Goal: Information Seeking & Learning: Find specific page/section

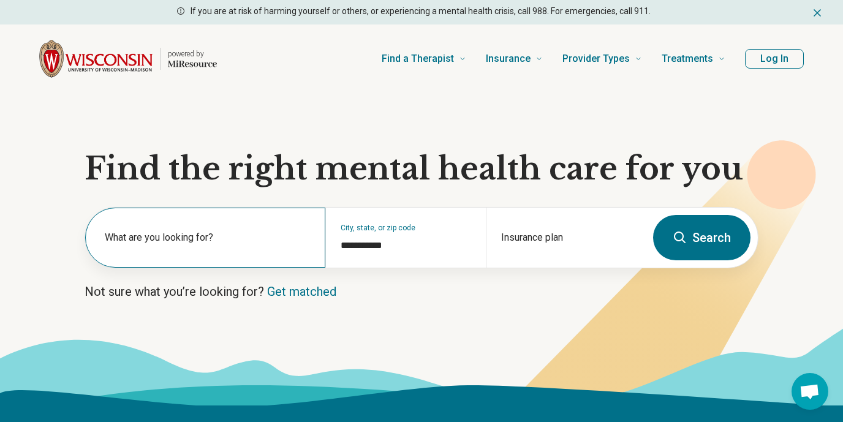
click at [158, 243] on label "What are you looking for?" at bounding box center [208, 237] width 206 height 15
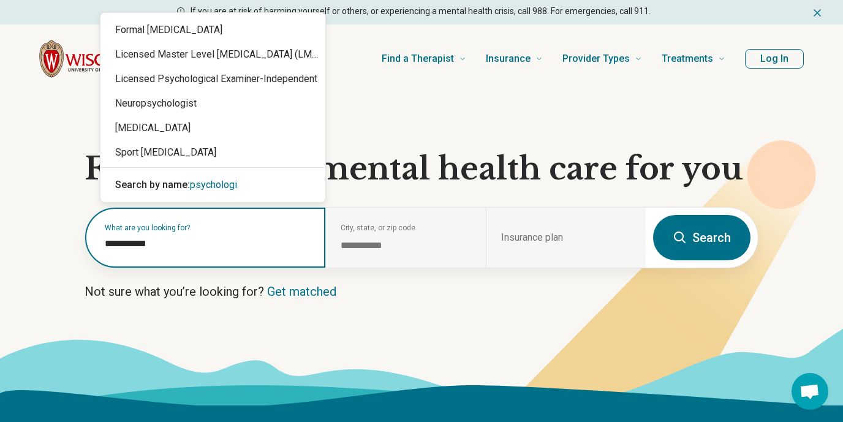
type input "**********"
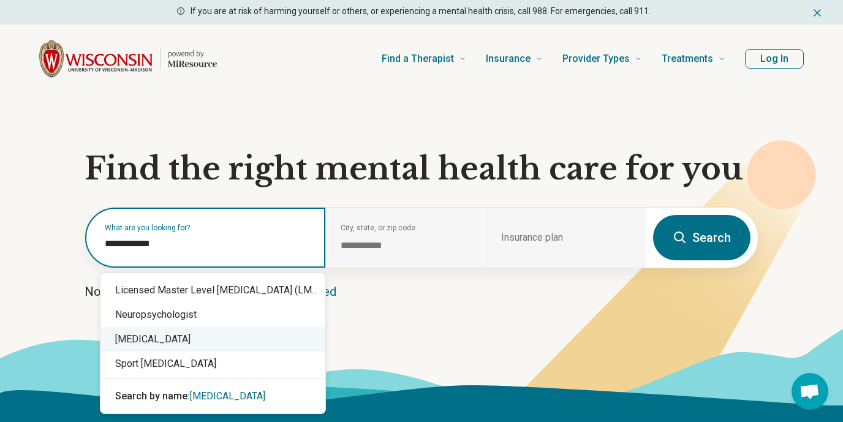
click at [140, 337] on div "Psychologist" at bounding box center [213, 339] width 225 height 25
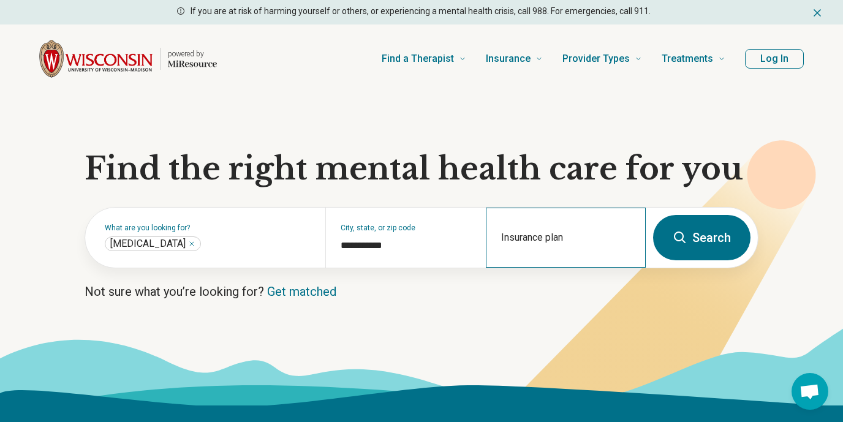
click at [564, 234] on div "Insurance plan" at bounding box center [566, 238] width 160 height 60
click at [698, 240] on button "Search" at bounding box center [701, 237] width 97 height 45
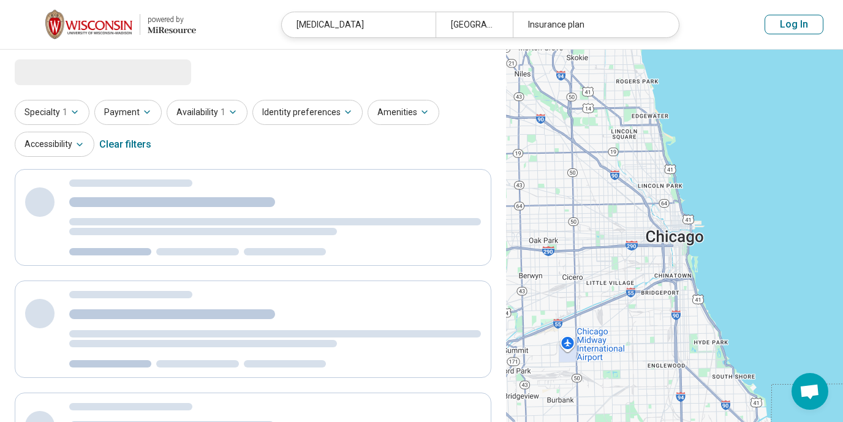
select select "***"
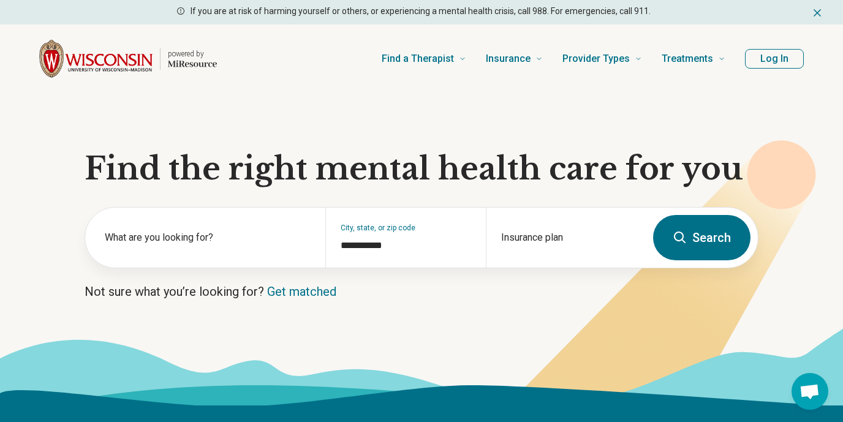
click at [816, 13] on icon "Dismiss" at bounding box center [818, 13] width 12 height 12
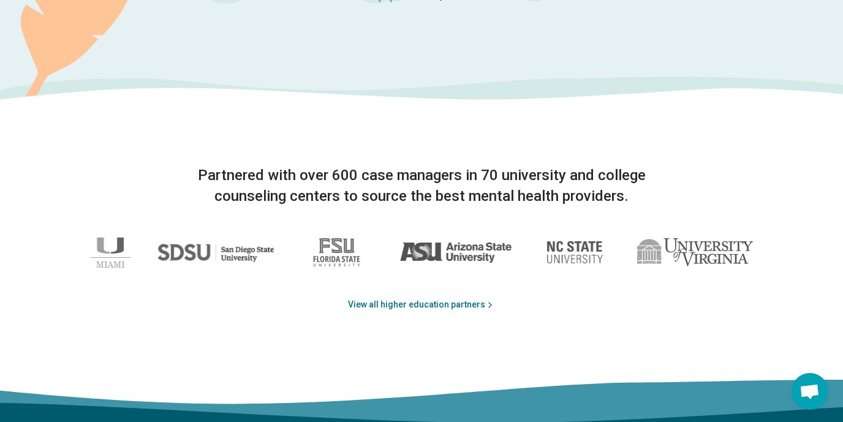
scroll to position [1854, 0]
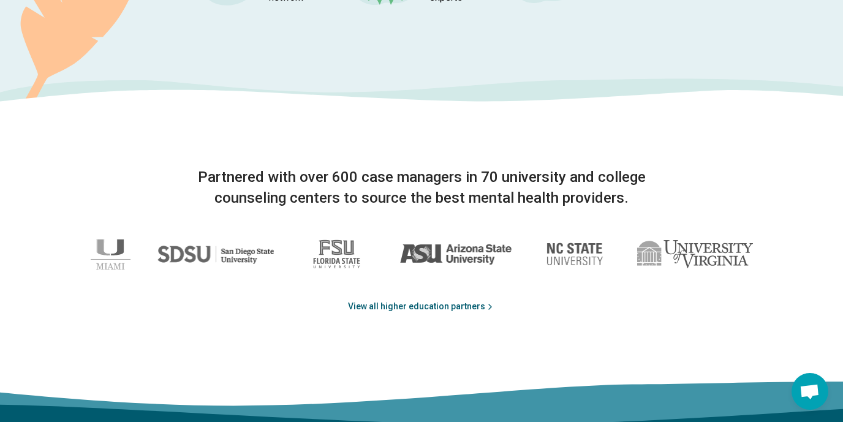
click at [424, 306] on link "View all higher education partners" at bounding box center [421, 306] width 147 height 13
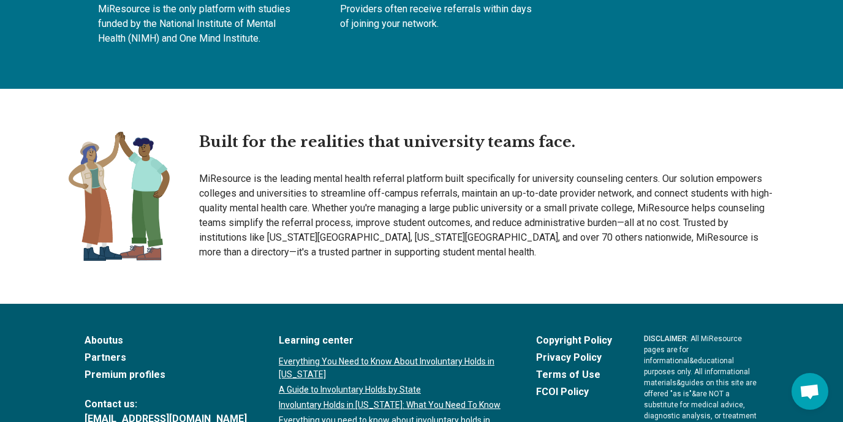
scroll to position [1700, 0]
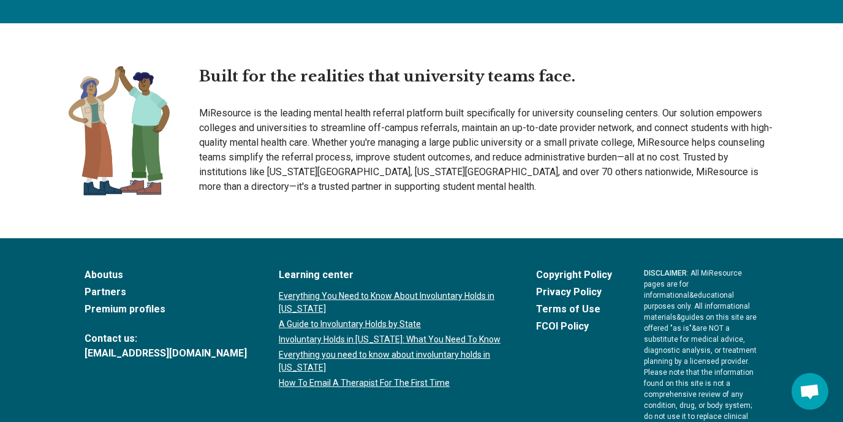
click at [108, 268] on link "About us" at bounding box center [166, 275] width 162 height 15
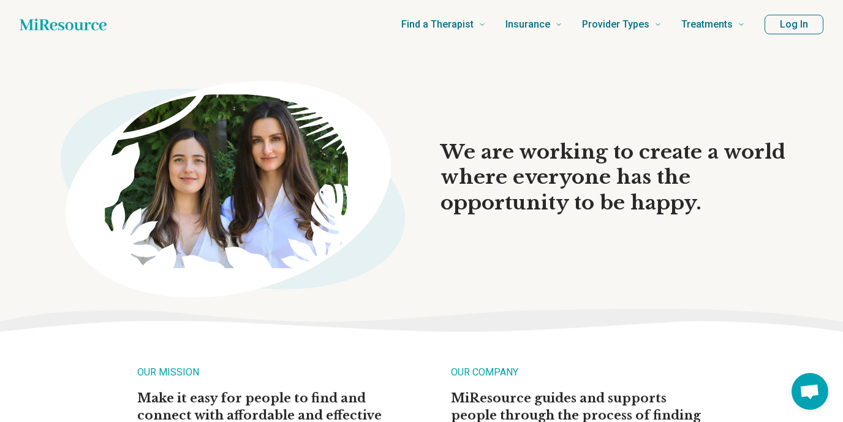
click at [793, 28] on button "Log In" at bounding box center [794, 25] width 59 height 20
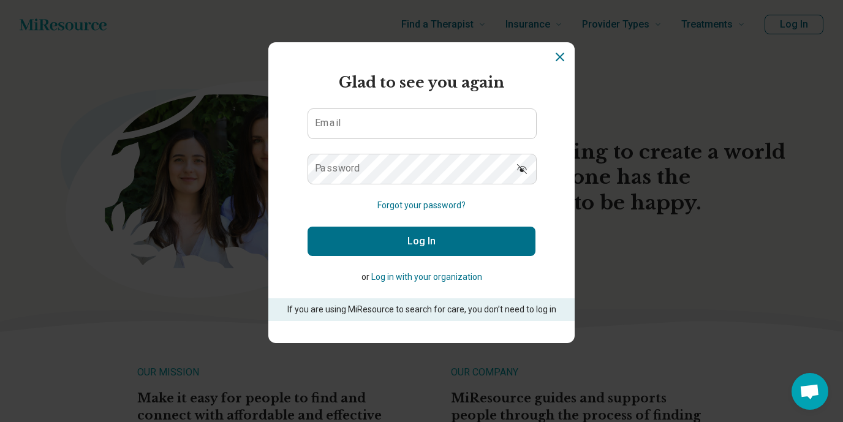
click at [559, 64] on icon "Dismiss" at bounding box center [560, 57] width 15 height 15
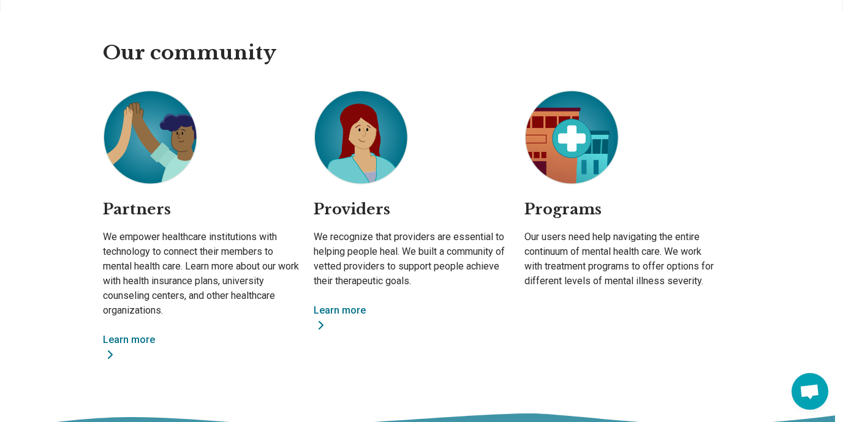
scroll to position [913, 0]
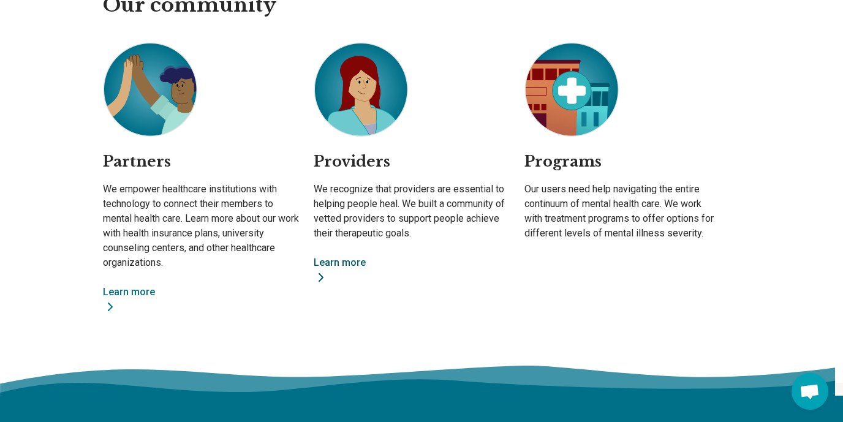
click at [351, 262] on link "Learn more" at bounding box center [412, 270] width 196 height 29
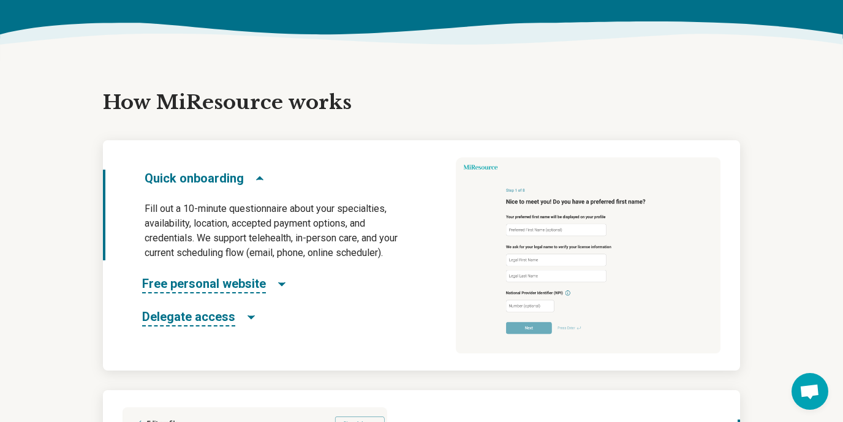
scroll to position [544, 0]
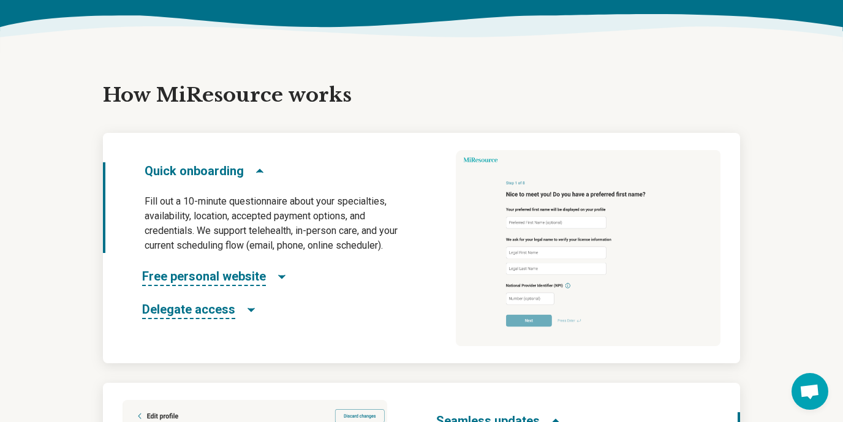
click at [216, 167] on span "Quick onboarding" at bounding box center [194, 170] width 99 height 17
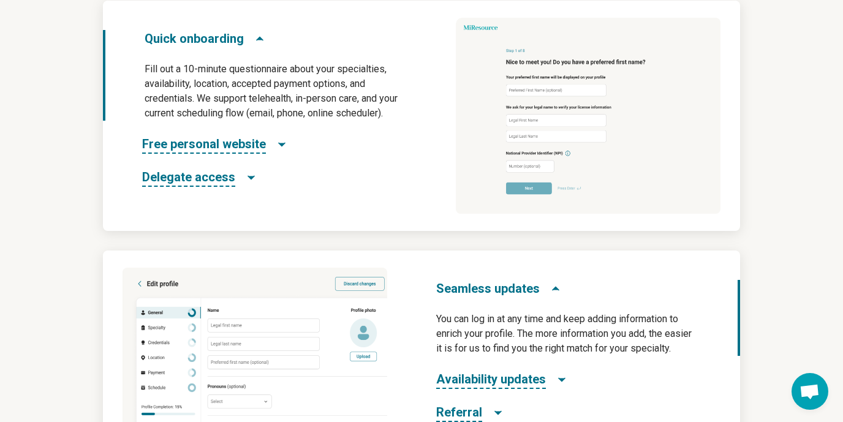
scroll to position [676, 0]
click at [240, 146] on span "Free personal website" at bounding box center [204, 145] width 124 height 18
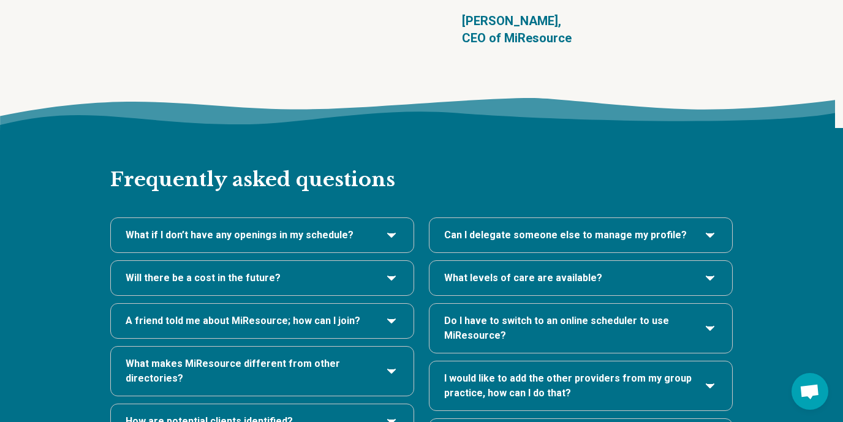
scroll to position [2459, 0]
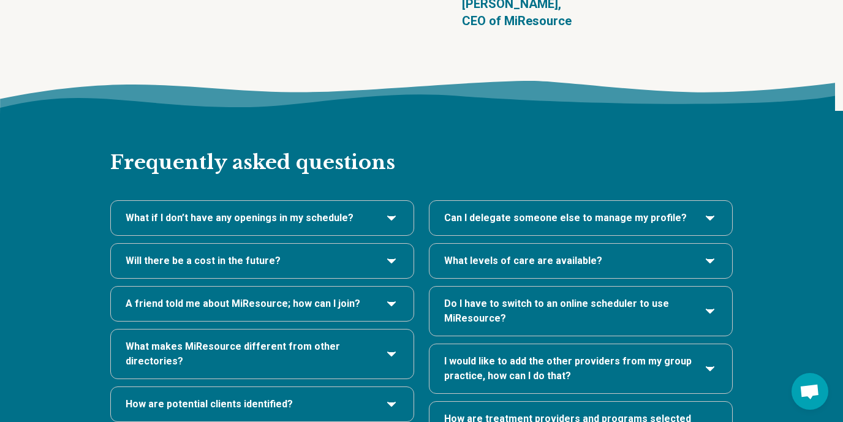
click at [384, 297] on icon "A friend told me about MiResource; how can I join?" at bounding box center [391, 304] width 15 height 15
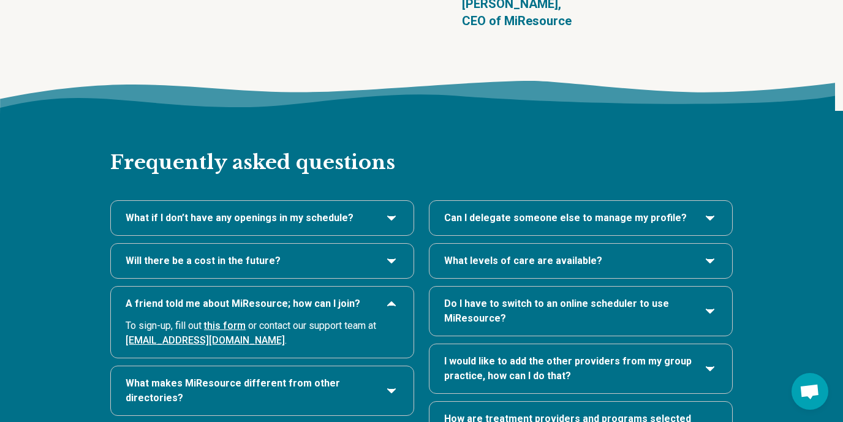
click at [233, 320] on link "this form" at bounding box center [225, 326] width 42 height 12
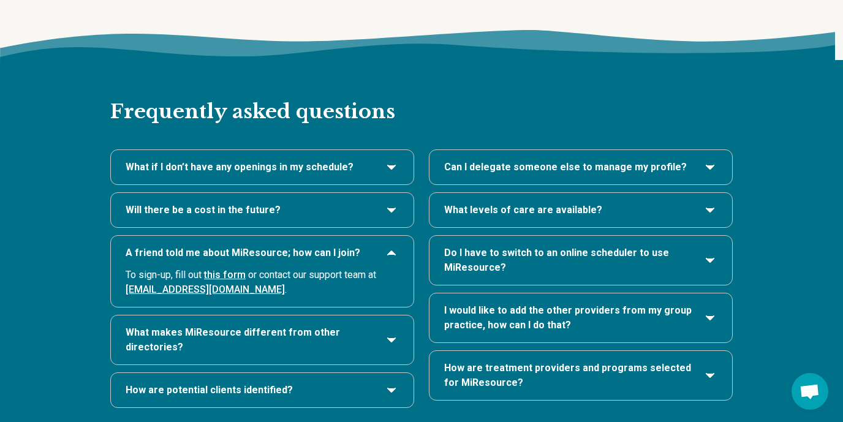
scroll to position [2517, 0]
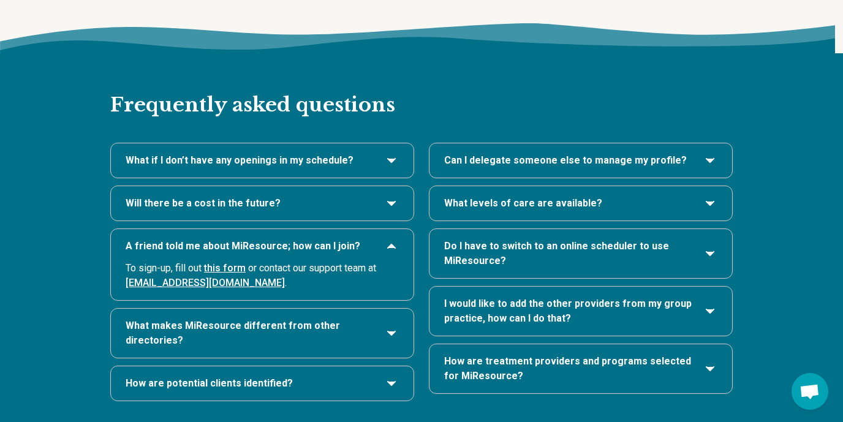
click at [390, 326] on icon "What makes MiResource different from other directories?" at bounding box center [391, 333] width 15 height 15
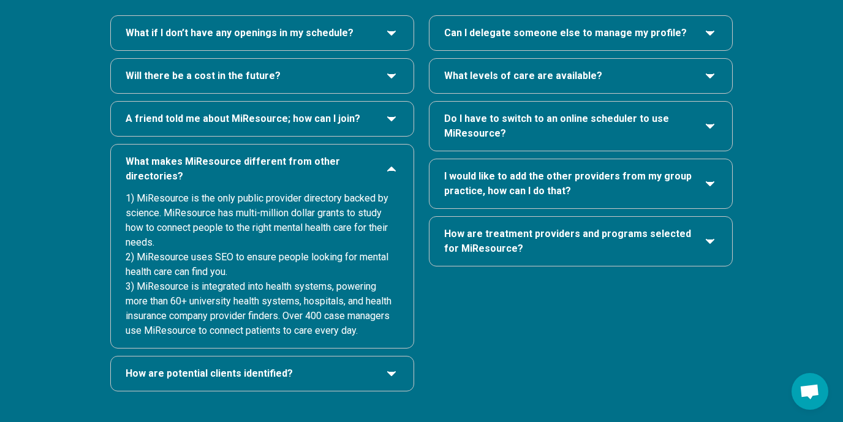
scroll to position [2646, 0]
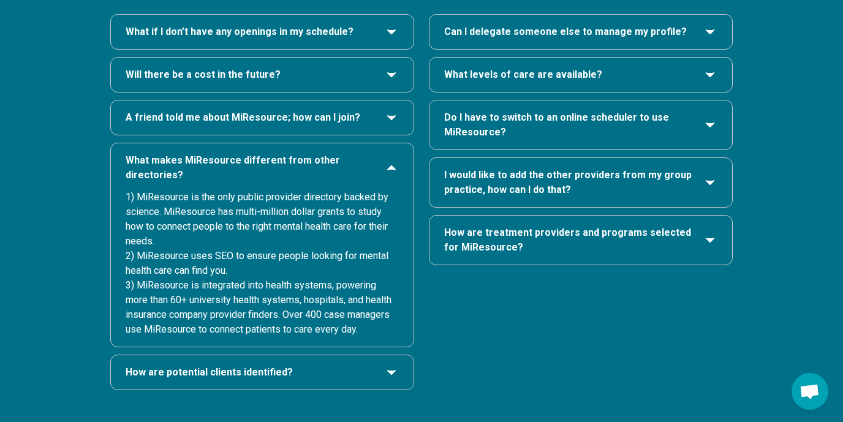
click at [386, 365] on icon "How are potential clients identified?" at bounding box center [391, 372] width 15 height 15
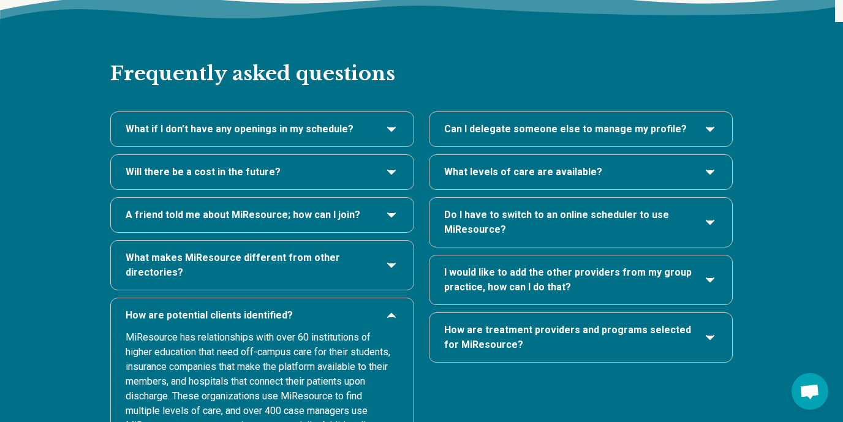
scroll to position [2547, 0]
click at [640, 204] on div "Do I have to switch to an online scheduler to use MiResource?" at bounding box center [581, 223] width 303 height 49
click at [707, 216] on icon "Do I have to switch to an online scheduler to use MiResource?" at bounding box center [710, 223] width 15 height 15
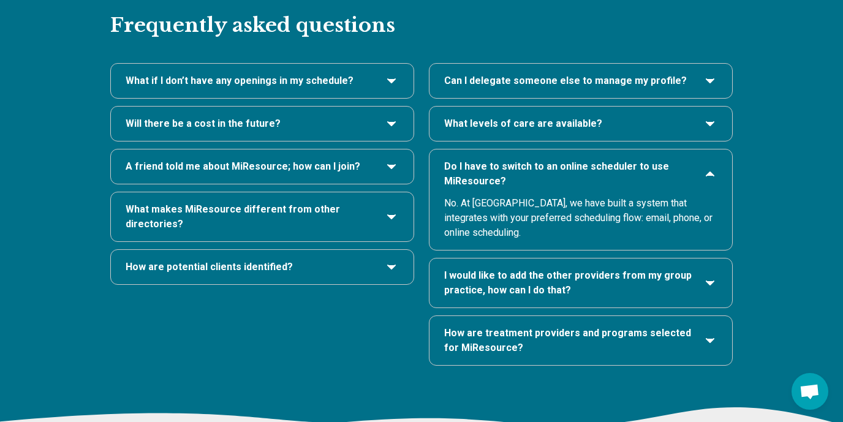
scroll to position [2609, 0]
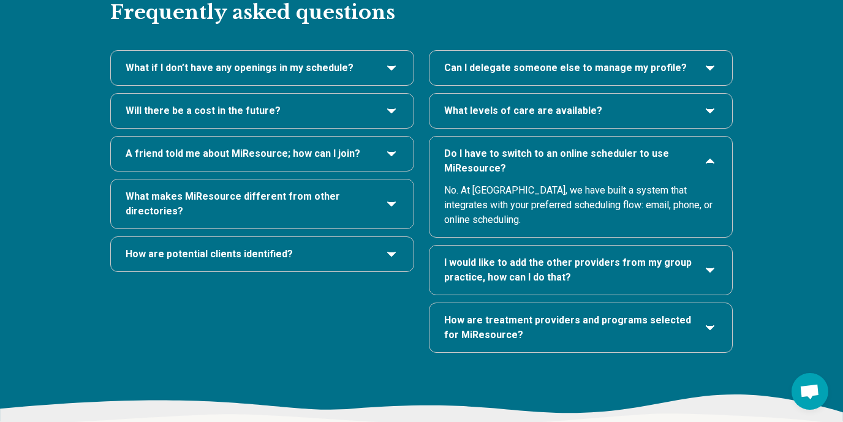
click at [682, 313] on span "How are treatment providers and programs selected for MiResource?" at bounding box center [568, 327] width 249 height 29
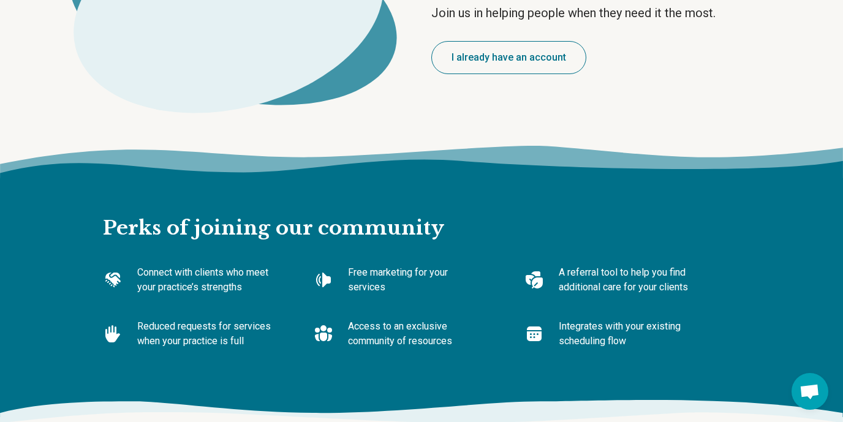
scroll to position [0, 0]
